Goal: Navigation & Orientation: Understand site structure

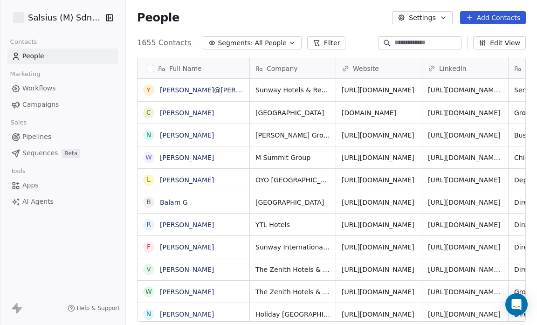
scroll to position [280, 405]
click at [288, 43] on icon "button" at bounding box center [291, 42] width 7 height 7
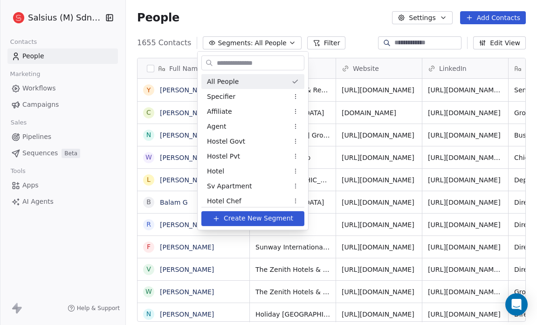
click at [282, 43] on html "Salsius (M) Sdn Bhd Contacts People Marketing Workflows Campaigns Sales Pipelin…" at bounding box center [268, 162] width 537 height 325
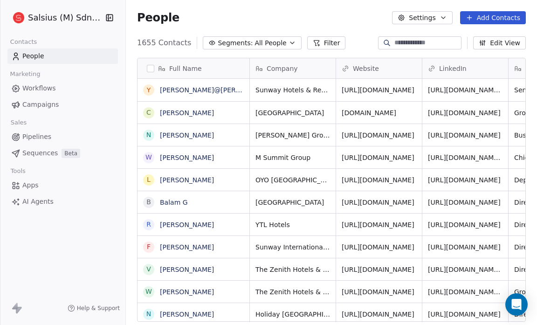
click at [288, 43] on icon "button" at bounding box center [291, 42] width 7 height 7
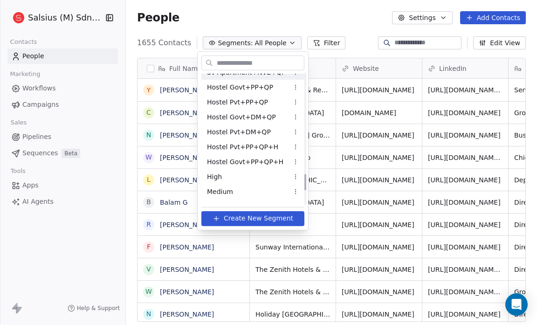
scroll to position [799, 0]
click at [272, 163] on span "Hostel Govt+PP+QP+H" at bounding box center [245, 161] width 76 height 10
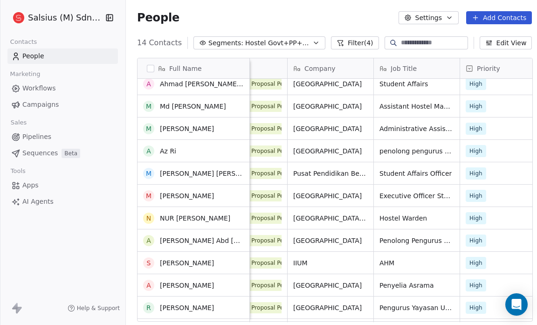
scroll to position [69, 0]
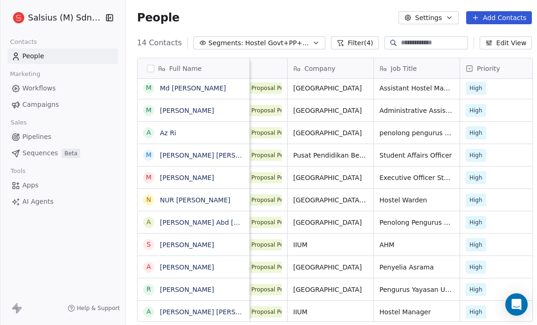
click at [153, 64] on div "Full Name" at bounding box center [192, 68] width 99 height 9
click at [149, 65] on html "Salsius (M) Sdn Bhd Contacts People Marketing Workflows Campaigns Sales Pipelin…" at bounding box center [268, 162] width 537 height 325
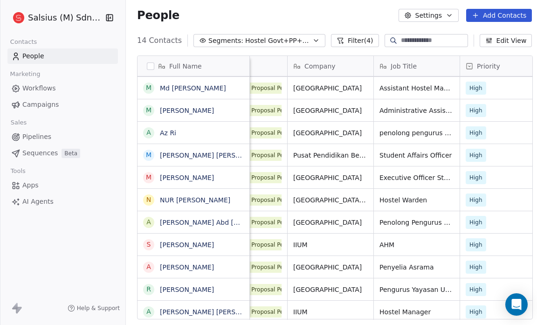
click at [151, 64] on button "button" at bounding box center [150, 65] width 7 height 7
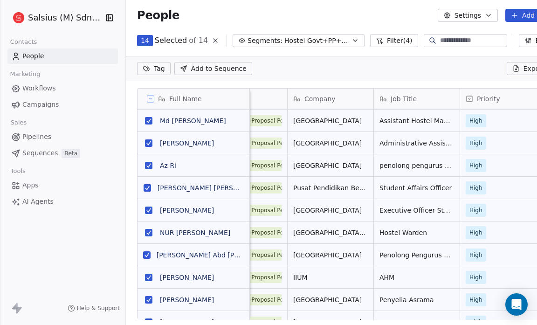
scroll to position [0, 0]
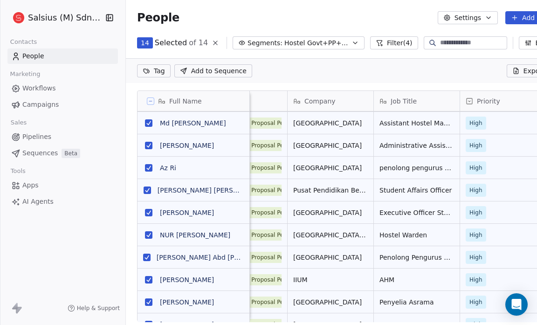
click at [153, 101] on button at bounding box center [150, 100] width 7 height 7
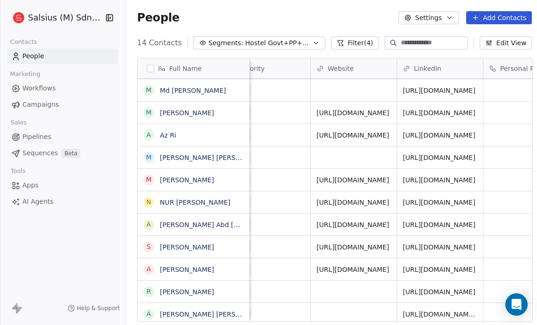
scroll to position [0, 284]
click at [361, 112] on link "http://www.umk.edu.my/" at bounding box center [352, 112] width 73 height 7
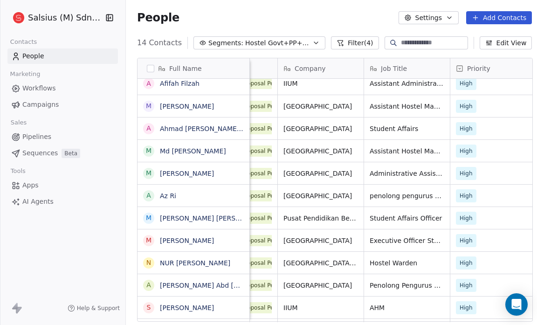
scroll to position [6, 0]
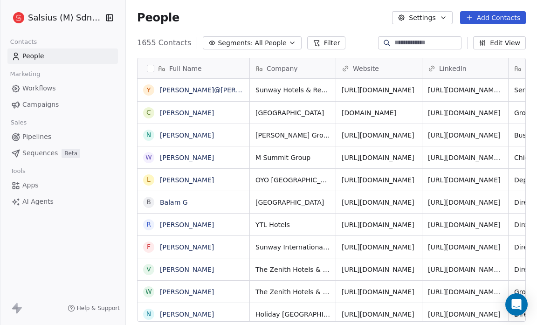
click at [25, 133] on span "Pipelines" at bounding box center [36, 137] width 29 height 10
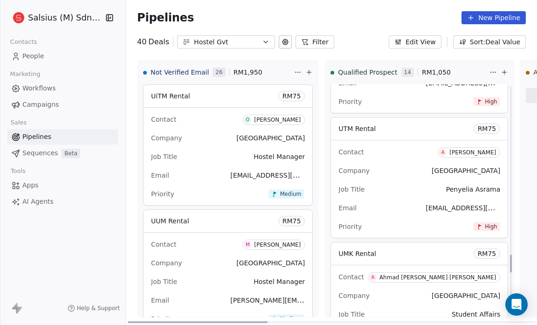
scroll to position [2214, 0]
click at [41, 201] on span "AI Agents" at bounding box center [37, 202] width 31 height 10
